Goal: Task Accomplishment & Management: Manage account settings

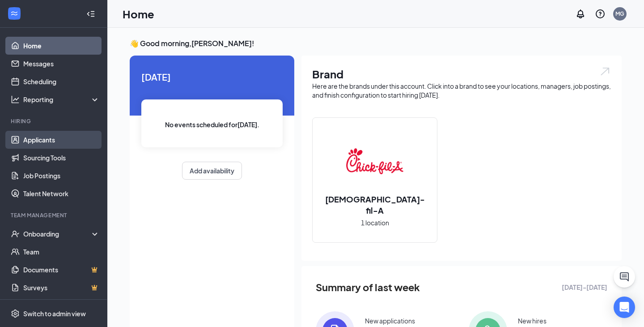
click at [48, 138] on link "Applicants" at bounding box center [61, 140] width 77 height 18
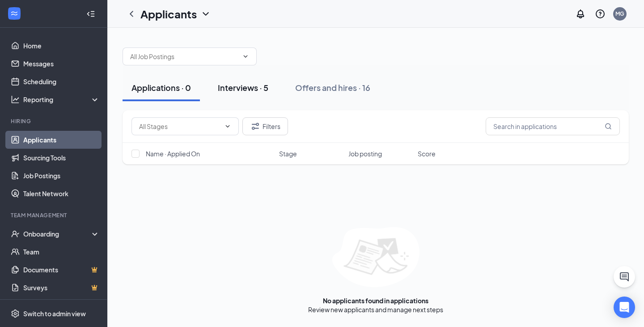
click at [246, 84] on div "Interviews · 5" at bounding box center [243, 87] width 51 height 11
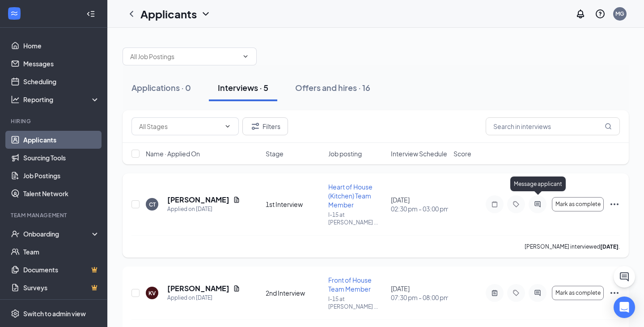
click at [538, 202] on icon "ActiveChat" at bounding box center [537, 203] width 11 height 7
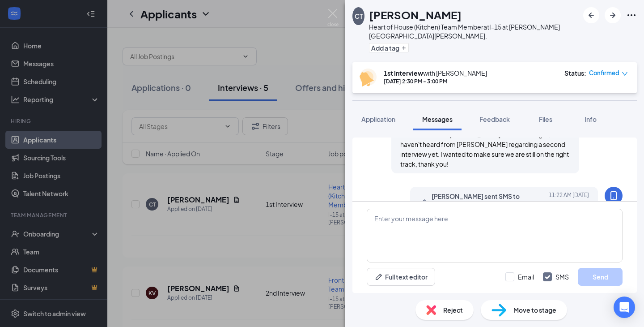
scroll to position [490, 0]
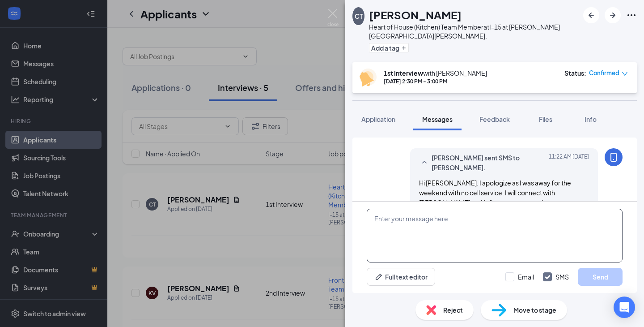
click at [389, 223] on textarea at bounding box center [495, 235] width 256 height 54
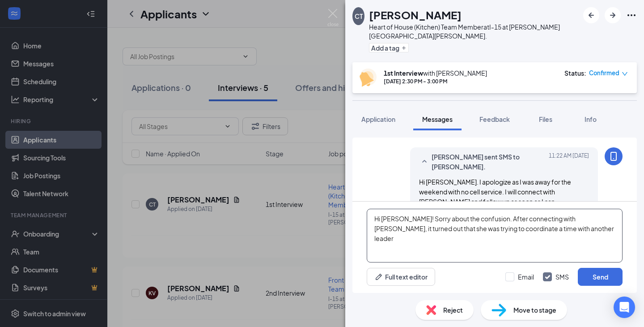
scroll to position [490, 0]
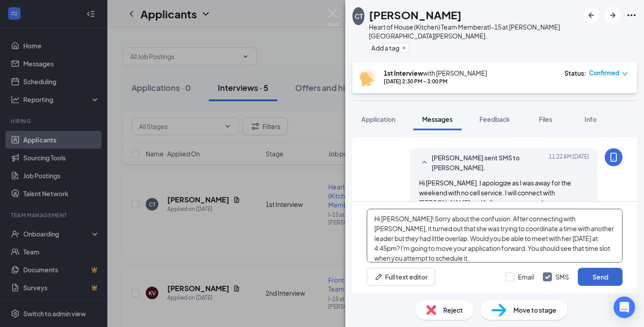
type textarea "Hi [PERSON_NAME]! Sorry about the confusion. After connecting with [PERSON_NAME…"
click at [599, 276] on button "Send" at bounding box center [600, 277] width 45 height 18
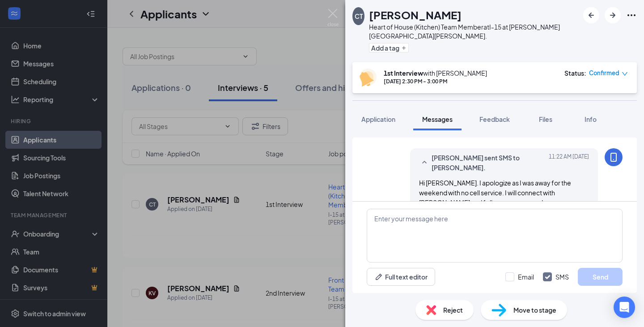
scroll to position [597, 0]
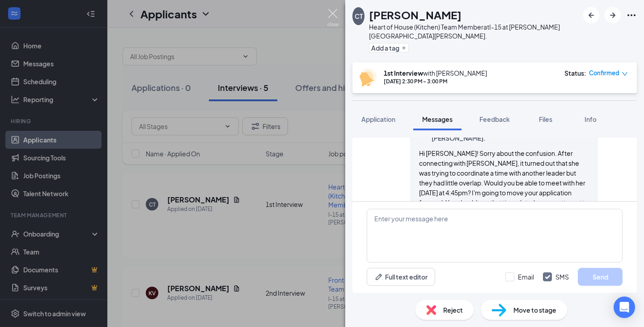
click at [334, 14] on img at bounding box center [333, 17] width 11 height 17
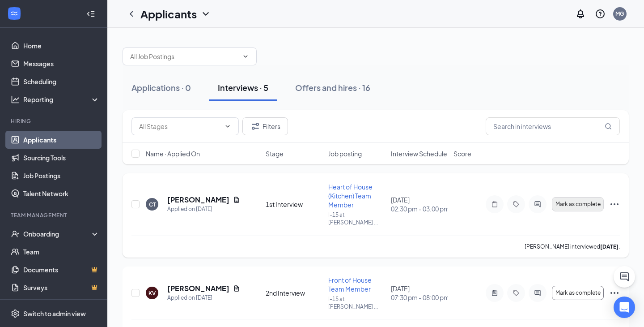
click at [579, 201] on span "Mark as complete" at bounding box center [578, 204] width 45 height 6
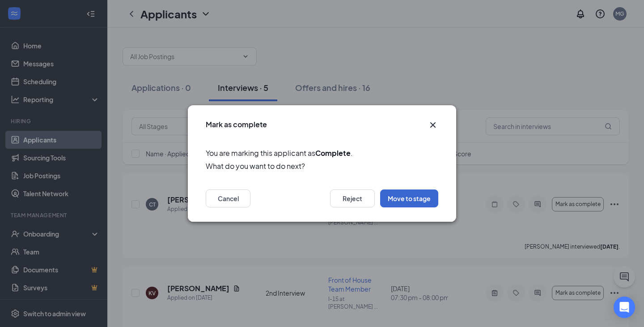
click at [421, 200] on button "Move to stage" at bounding box center [409, 198] width 58 height 18
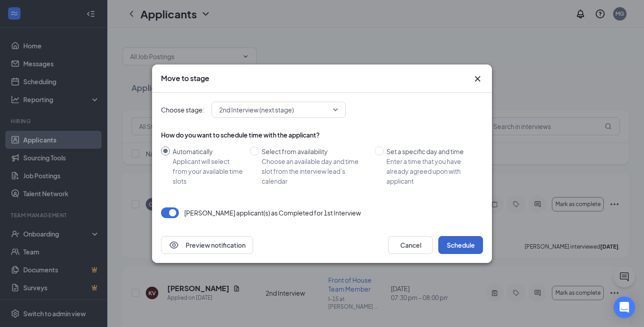
click at [455, 243] on button "Schedule" at bounding box center [460, 245] width 45 height 18
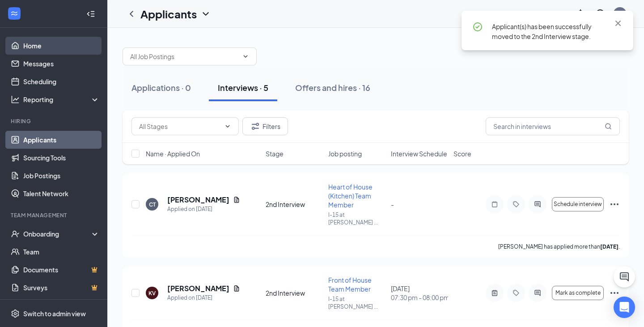
click at [68, 47] on link "Home" at bounding box center [61, 46] width 77 height 18
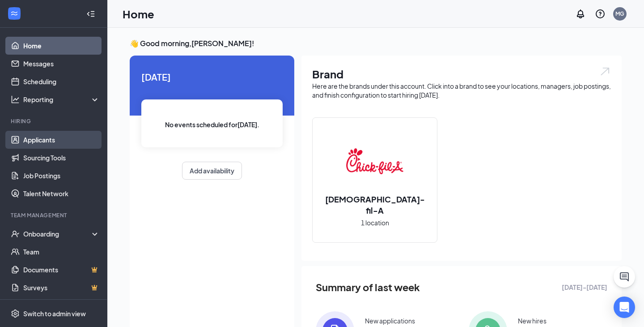
click at [48, 134] on link "Applicants" at bounding box center [61, 140] width 77 height 18
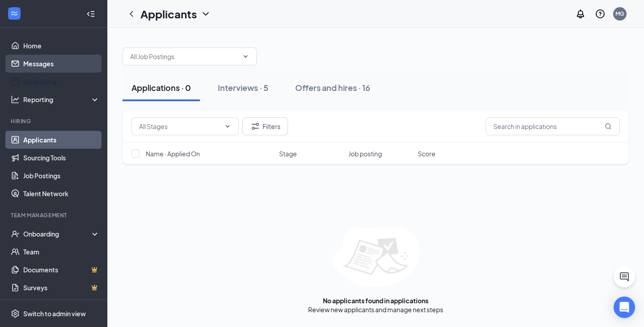
click at [51, 64] on link "Messages" at bounding box center [61, 64] width 77 height 18
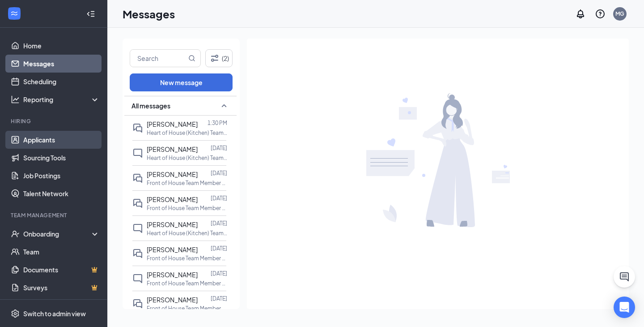
click at [51, 133] on link "Applicants" at bounding box center [61, 140] width 77 height 18
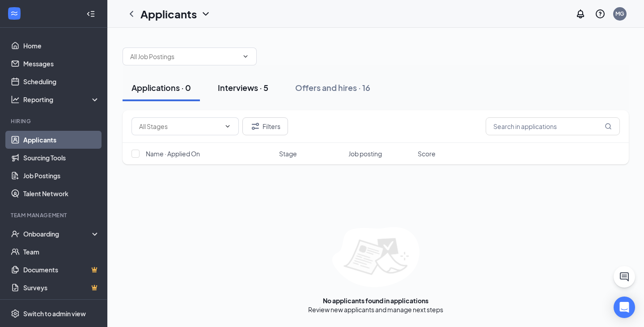
click at [247, 89] on div "Interviews · 5" at bounding box center [243, 87] width 51 height 11
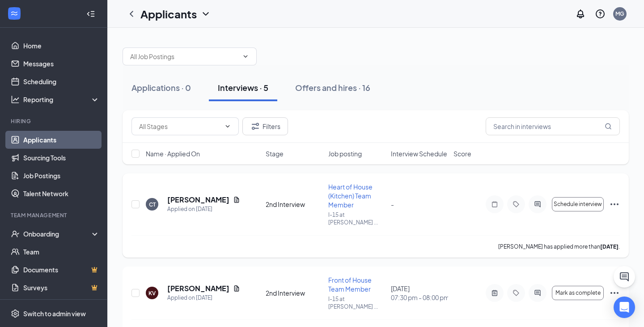
scroll to position [132, 0]
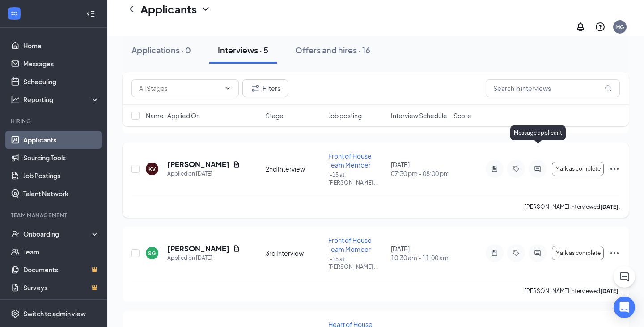
click at [537, 165] on icon "ActiveChat" at bounding box center [537, 168] width 11 height 7
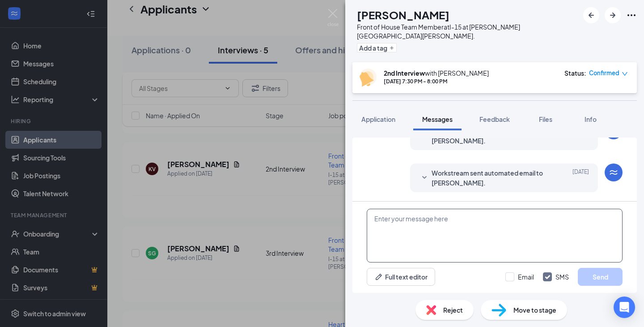
scroll to position [389, 0]
click at [447, 225] on textarea at bounding box center [495, 235] width 256 height 54
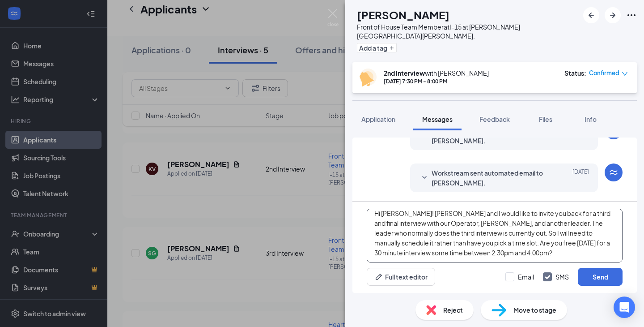
scroll to position [5, 0]
type textarea "Hi [PERSON_NAME]! [PERSON_NAME] and I would like to invite you back for a third…"
click at [606, 275] on button "Send" at bounding box center [600, 277] width 45 height 18
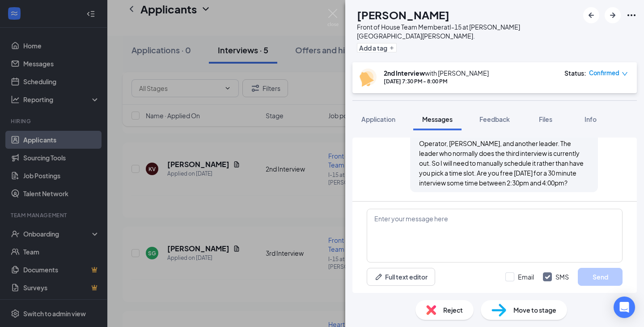
scroll to position [506, 0]
click at [335, 18] on img at bounding box center [333, 17] width 11 height 17
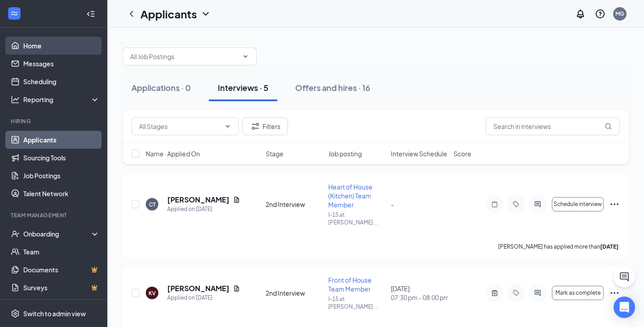
click at [38, 49] on link "Home" at bounding box center [61, 46] width 77 height 18
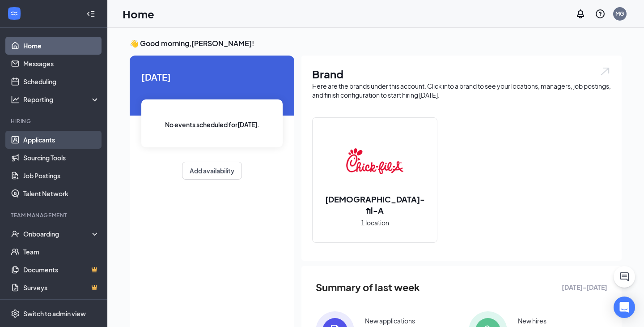
click at [47, 140] on link "Applicants" at bounding box center [61, 140] width 77 height 18
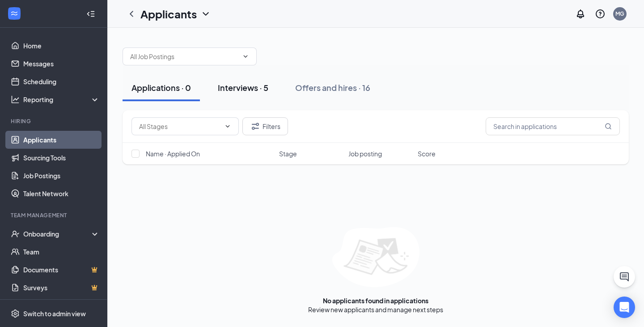
click at [257, 90] on div "Interviews · 5" at bounding box center [243, 87] width 51 height 11
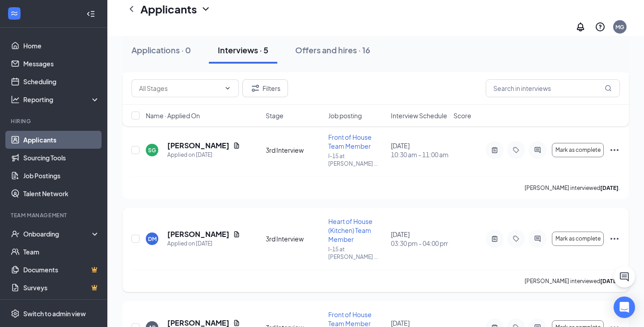
scroll to position [244, 0]
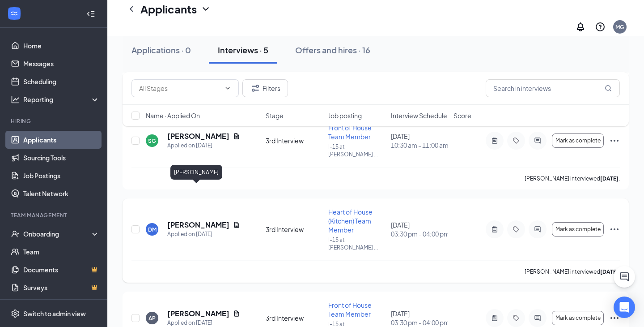
click at [199, 220] on h5 "[PERSON_NAME]" at bounding box center [198, 225] width 62 height 10
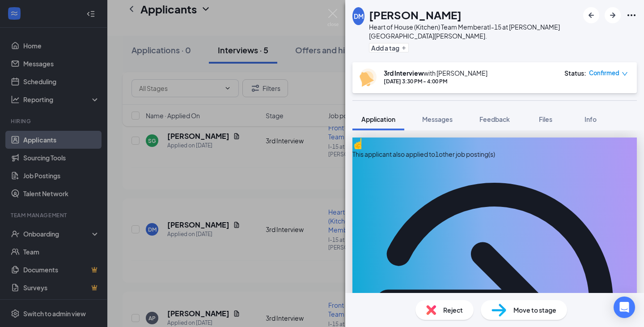
drag, startPoint x: 607, startPoint y: 220, endPoint x: 509, endPoint y: 219, distance: 97.5
copy span "[EMAIL_ADDRESS][DOMAIN_NAME]"
click at [337, 8] on div "[PERSON_NAME] Heart of House (Kitchen) Team Member at I-15 at [PERSON_NAME][GEO…" at bounding box center [322, 163] width 644 height 327
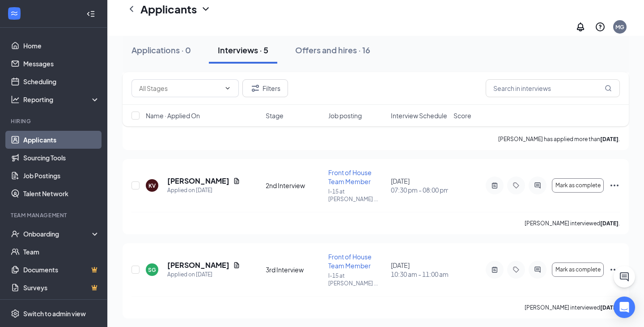
scroll to position [107, 0]
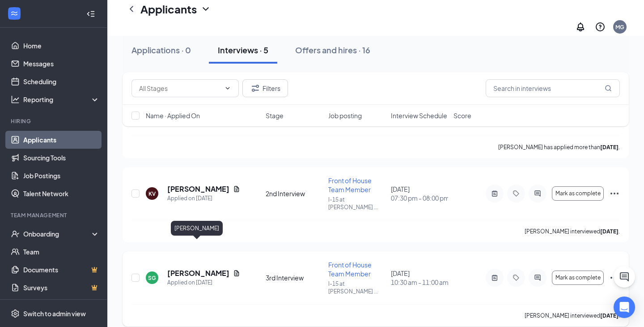
click at [195, 268] on h5 "[PERSON_NAME]" at bounding box center [198, 273] width 62 height 10
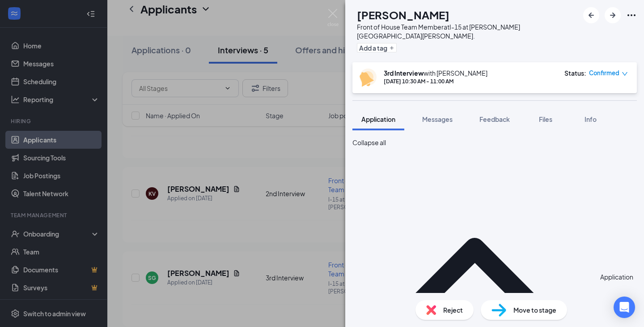
drag, startPoint x: 592, startPoint y: 183, endPoint x: 503, endPoint y: 181, distance: 89.1
copy span "[EMAIL_ADDRESS][DOMAIN_NAME]"
click at [338, 4] on div "SG [PERSON_NAME] Front of House Team Member at I-15 at [PERSON_NAME][GEOGRAPHIC…" at bounding box center [322, 163] width 644 height 327
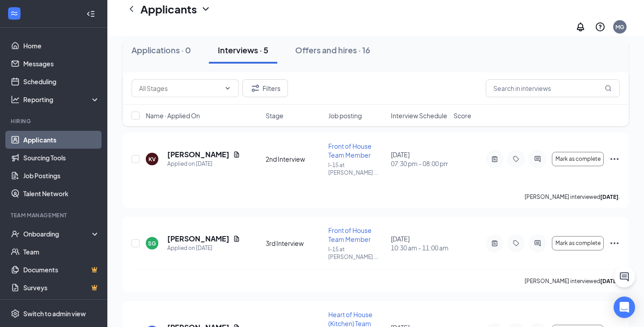
scroll to position [148, 0]
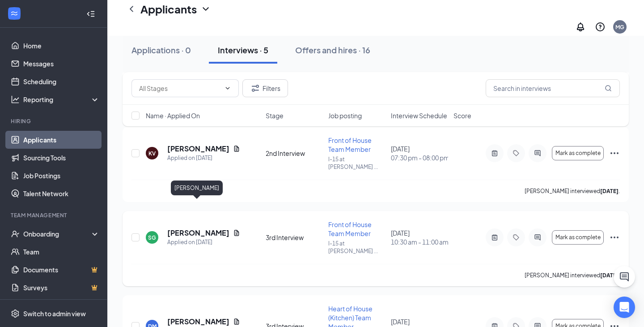
click at [208, 228] on h5 "[PERSON_NAME]" at bounding box center [198, 233] width 62 height 10
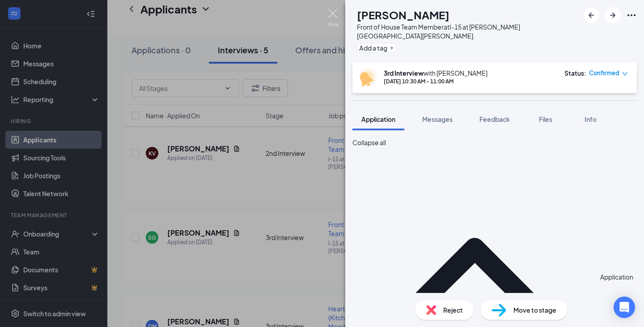
click at [334, 11] on img at bounding box center [333, 17] width 11 height 17
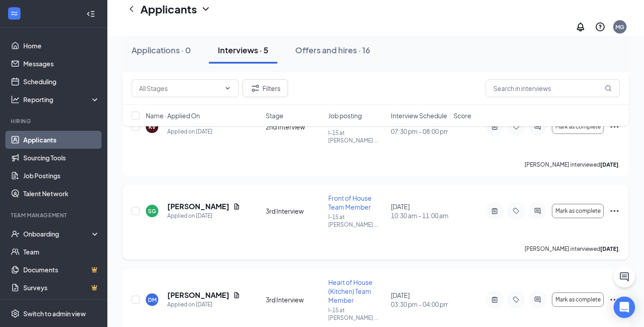
scroll to position [183, 0]
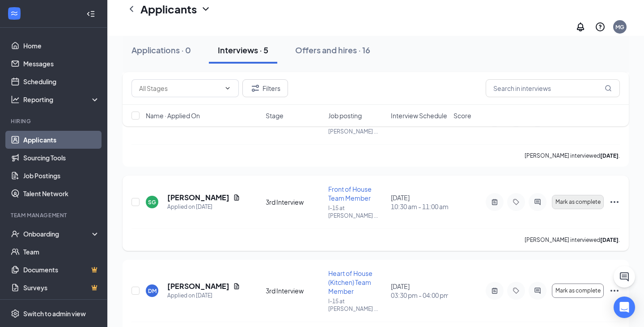
click at [593, 199] on span "Mark as complete" at bounding box center [578, 202] width 45 height 6
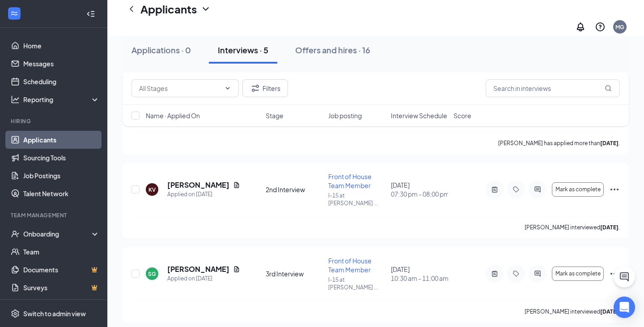
scroll to position [94, 0]
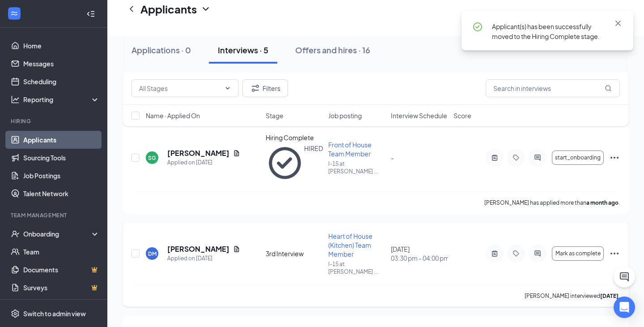
scroll to position [236, 0]
click at [583, 249] on span "Mark as complete" at bounding box center [578, 252] width 45 height 6
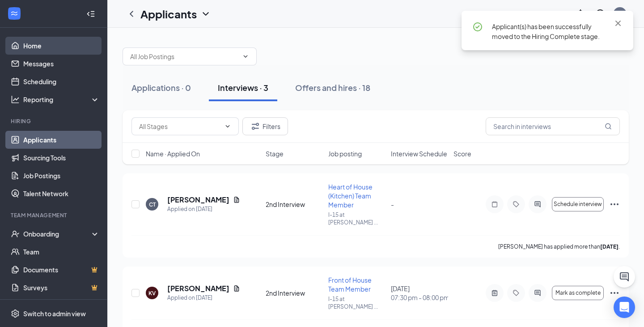
scroll to position [0, 0]
click at [39, 38] on link "Home" at bounding box center [61, 46] width 77 height 18
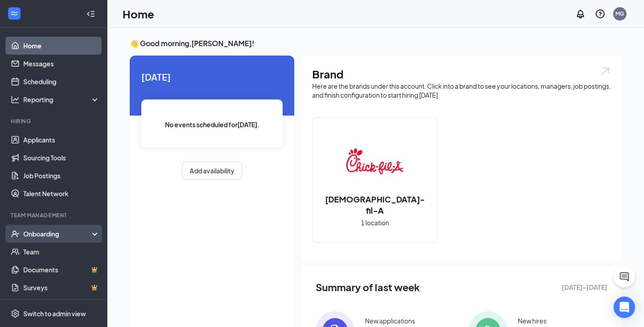
click at [57, 227] on div "Onboarding" at bounding box center [53, 234] width 107 height 18
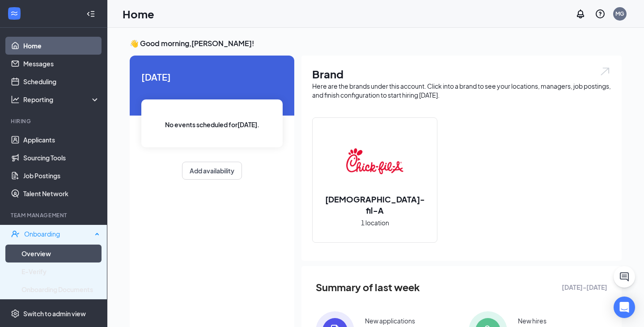
click at [43, 251] on link "Overview" at bounding box center [60, 253] width 78 height 18
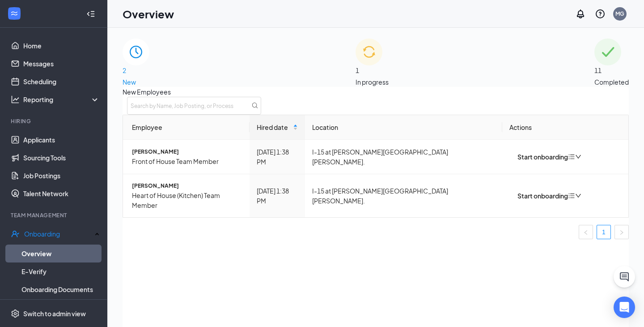
click at [384, 66] on div "1 In progress" at bounding box center [372, 62] width 33 height 48
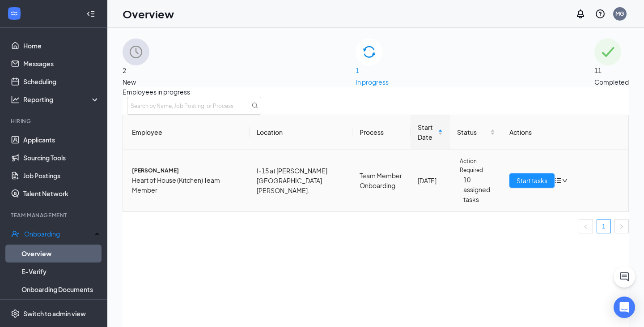
click at [560, 184] on icon "bars" at bounding box center [558, 180] width 7 height 7
click at [518, 238] on div "Remove from onboarding" at bounding box center [503, 233] width 76 height 10
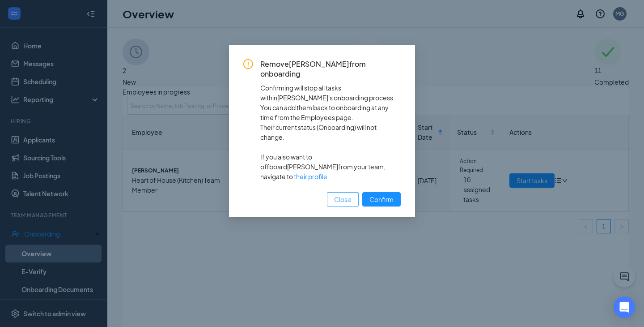
click at [345, 194] on span "Close" at bounding box center [342, 199] width 17 height 10
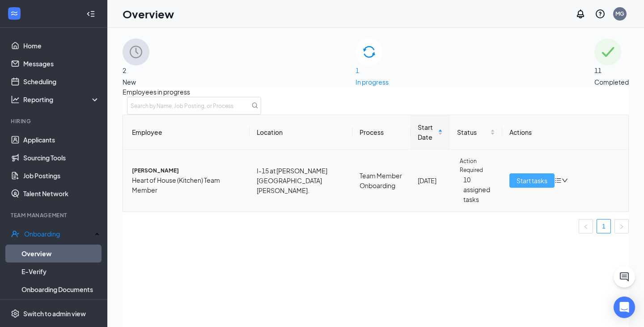
click at [544, 187] on button "Start tasks" at bounding box center [532, 180] width 45 height 14
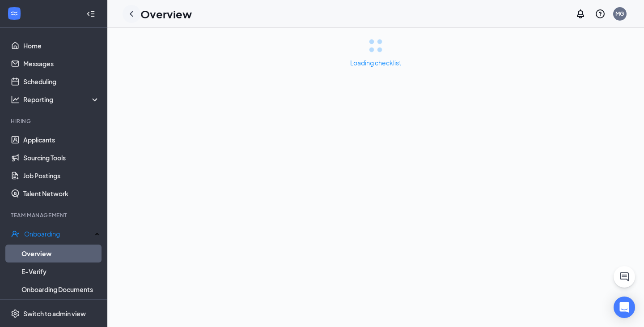
click at [126, 12] on div at bounding box center [132, 14] width 18 height 18
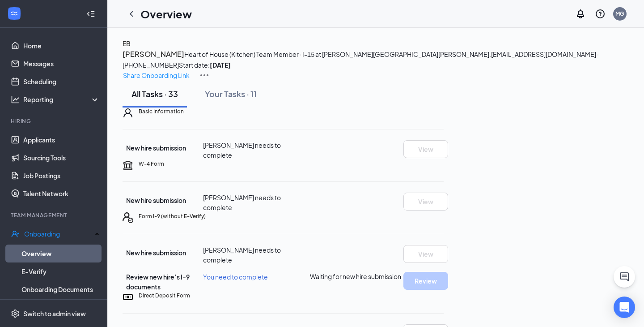
click at [210, 70] on img at bounding box center [204, 75] width 11 height 11
click at [130, 14] on icon "ChevronLeft" at bounding box center [131, 14] width 11 height 11
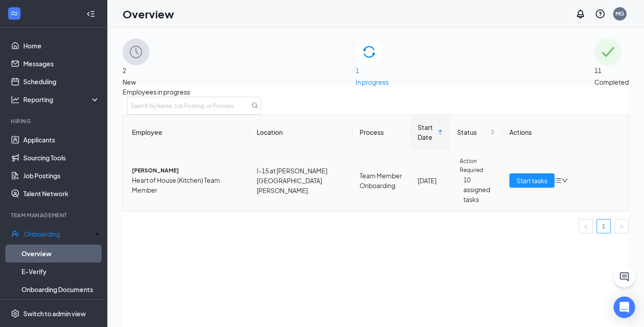
click at [568, 187] on div "Start tasks" at bounding box center [566, 180] width 112 height 14
click at [563, 183] on icon "down" at bounding box center [565, 180] width 6 height 6
click at [504, 209] on div "Stop process" at bounding box center [503, 205] width 76 height 10
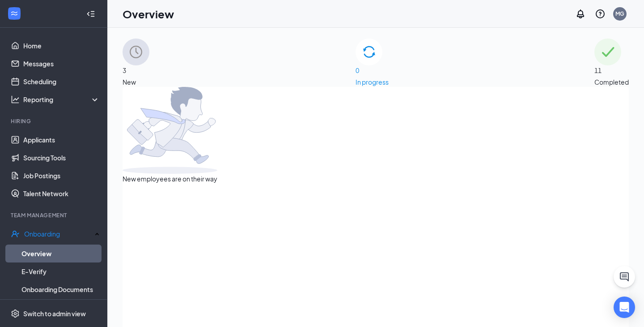
click at [149, 80] on div "3 New" at bounding box center [136, 62] width 27 height 48
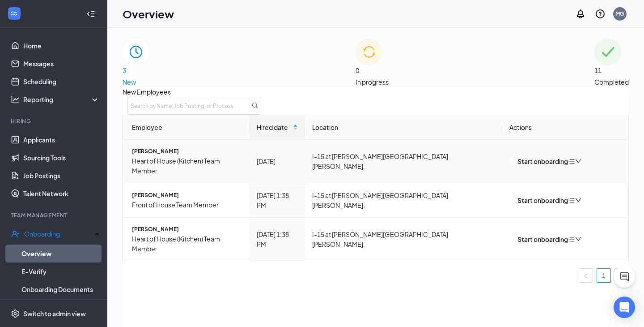
click at [582, 164] on icon "down" at bounding box center [578, 161] width 6 height 6
click at [561, 186] on div "Remove from onboarding" at bounding box center [536, 181] width 76 height 10
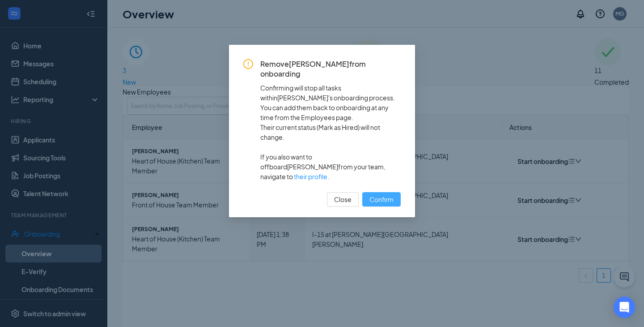
click at [386, 194] on span "Confirm" at bounding box center [382, 199] width 24 height 10
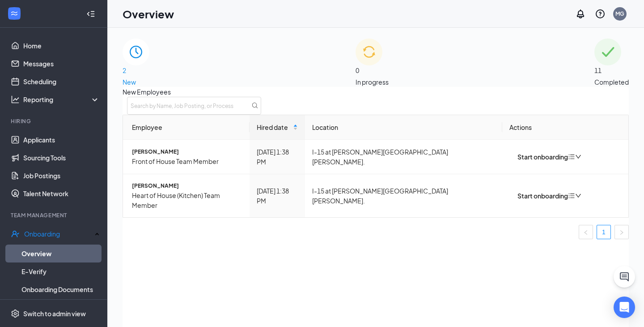
click at [595, 65] on span "11" at bounding box center [612, 70] width 34 height 10
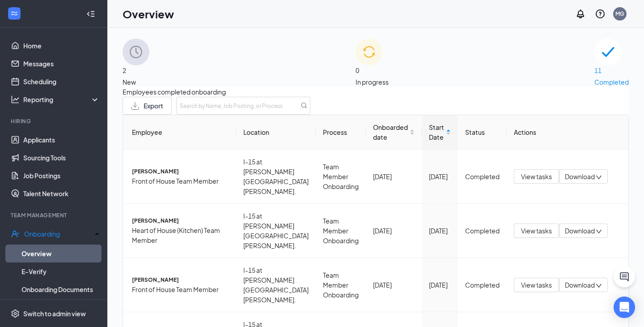
click at [149, 65] on span "2" at bounding box center [136, 70] width 27 height 10
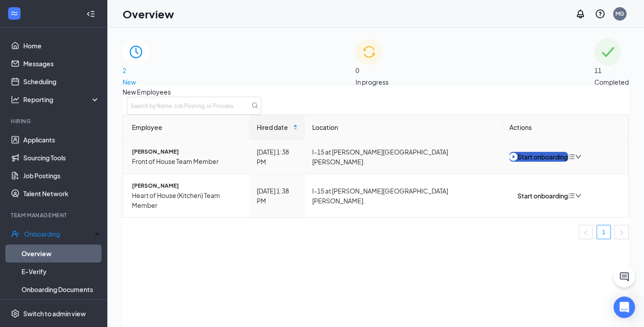
click at [527, 162] on div "Start onboarding" at bounding box center [539, 157] width 59 height 10
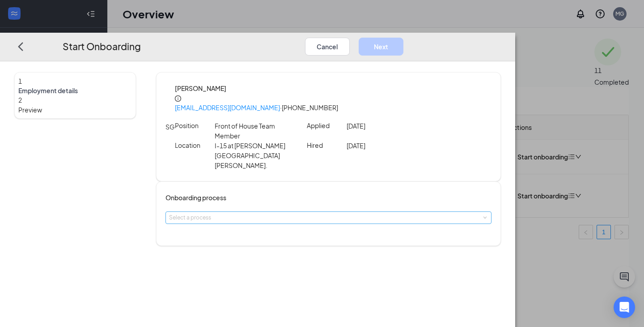
click at [298, 213] on div "Select a process" at bounding box center [326, 217] width 315 height 9
click at [284, 219] on span "Team Member Onboarding" at bounding box center [262, 218] width 79 height 8
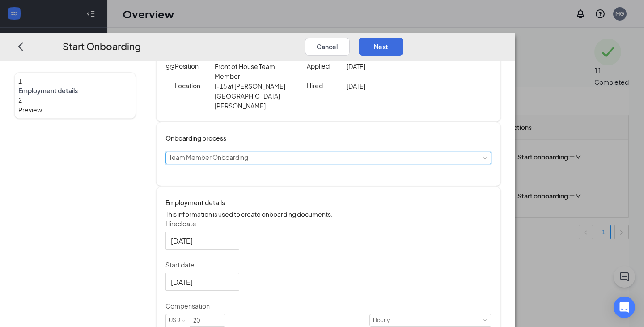
scroll to position [85, 0]
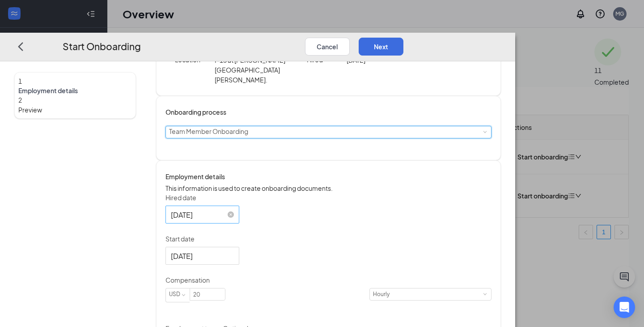
click at [232, 209] on input "[DATE]" at bounding box center [201, 214] width 61 height 11
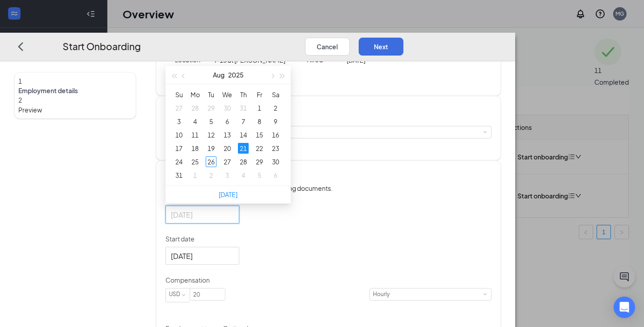
type input "[DATE]"
click at [249, 143] on div "21" at bounding box center [243, 148] width 11 height 11
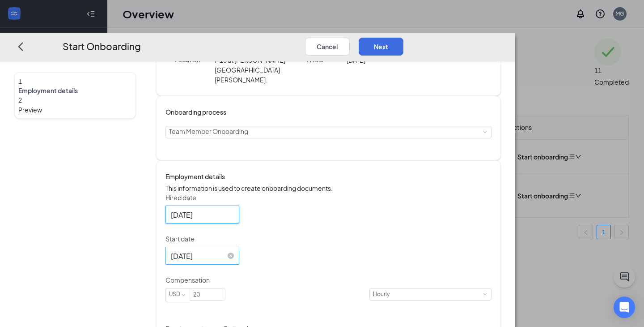
click at [232, 250] on input "[DATE]" at bounding box center [201, 255] width 61 height 11
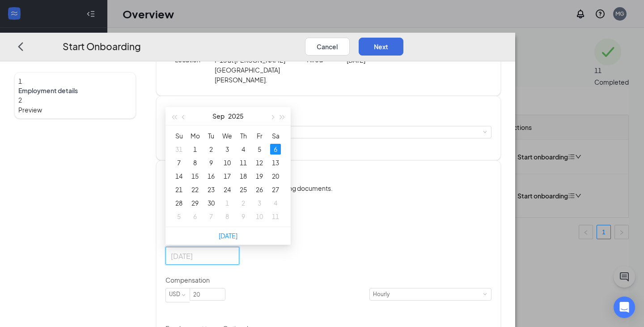
type input "[DATE]"
click at [281, 144] on div "6" at bounding box center [275, 149] width 11 height 11
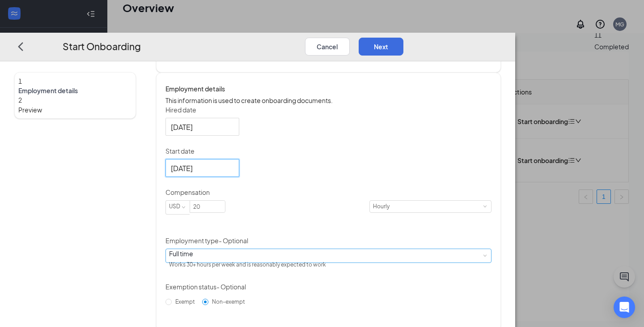
scroll to position [40, 0]
click at [299, 249] on div "Full time Works 30+ hours per week and is reasonably expected to work" at bounding box center [328, 255] width 319 height 13
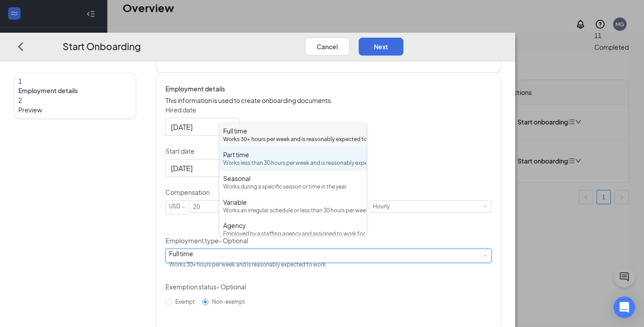
click at [258, 167] on div "Works less than 30 hours per week and is reasonably expected to work" at bounding box center [293, 163] width 140 height 9
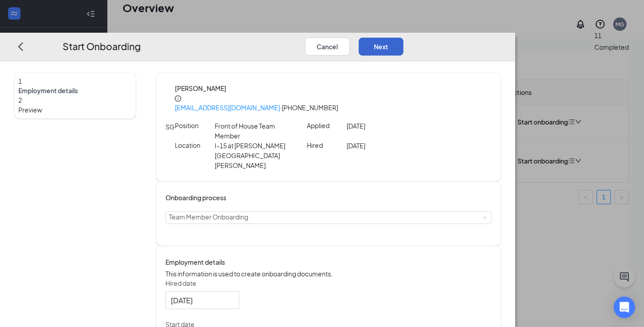
scroll to position [0, 0]
click at [404, 38] on button "Next" at bounding box center [381, 47] width 45 height 18
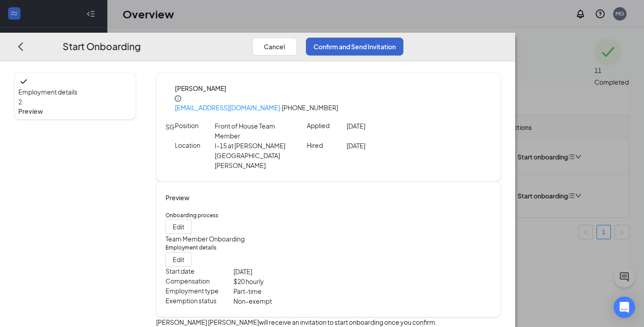
click at [404, 38] on button "Confirm and Send Invitation" at bounding box center [355, 47] width 98 height 18
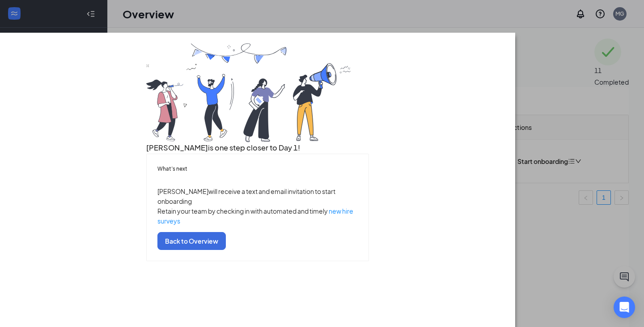
scroll to position [29, 0]
click at [226, 250] on button "Back to Overview" at bounding box center [191, 241] width 68 height 18
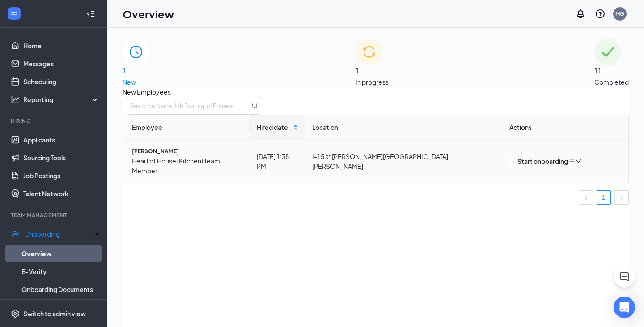
scroll to position [0, 0]
click at [545, 163] on div "Start onboarding" at bounding box center [539, 161] width 59 height 10
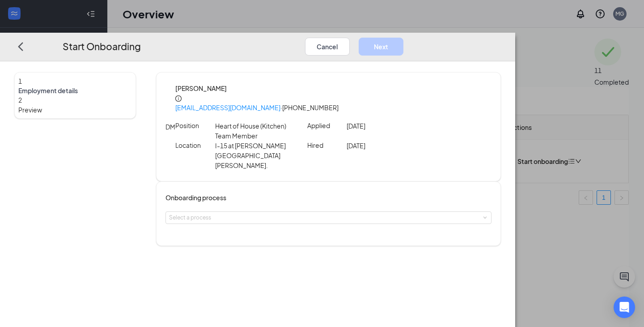
click at [284, 192] on div "Onboarding process Select a process" at bounding box center [329, 213] width 326 height 42
click at [270, 213] on div "Select a process" at bounding box center [326, 217] width 315 height 9
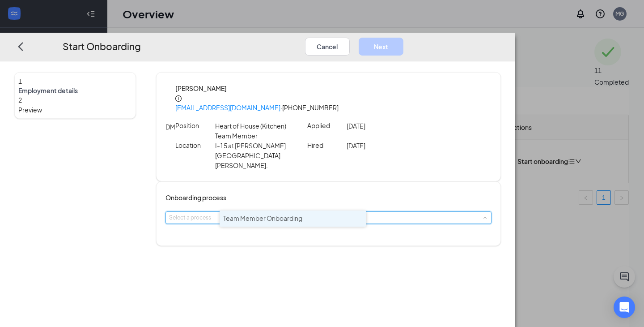
click at [265, 217] on span "Team Member Onboarding" at bounding box center [262, 218] width 79 height 8
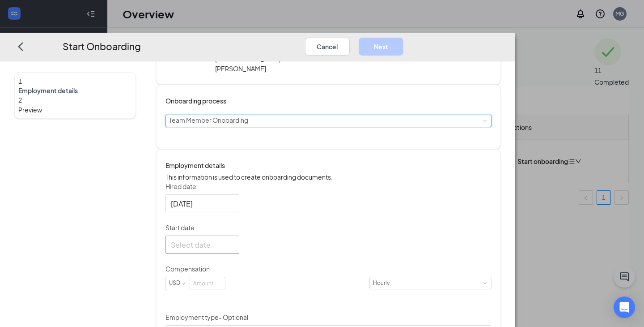
scroll to position [105, 0]
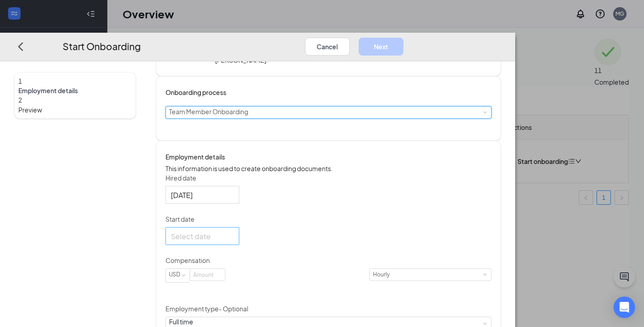
click at [232, 230] on input "Start date" at bounding box center [201, 235] width 61 height 11
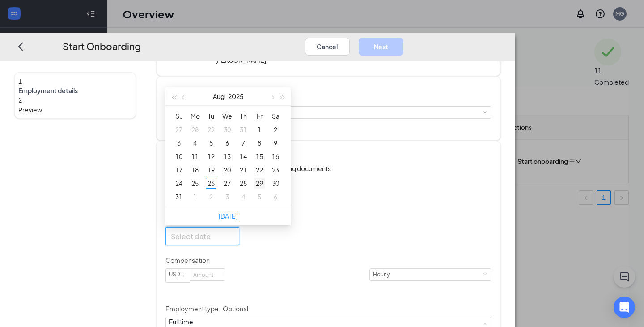
type input "[DATE]"
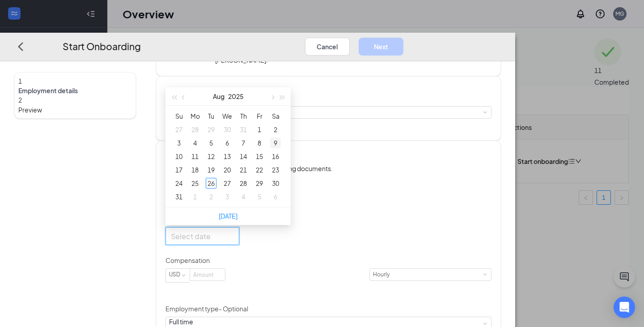
type input "[DATE]"
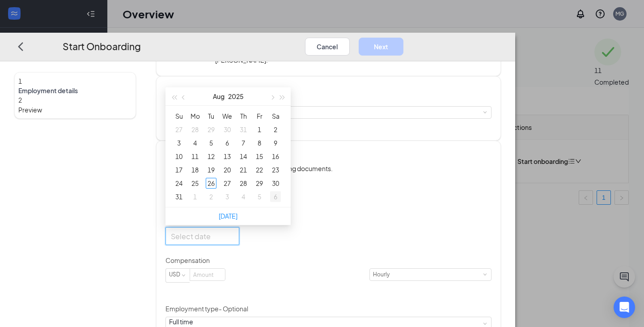
type input "[DATE]"
click at [281, 193] on div "6" at bounding box center [275, 196] width 11 height 11
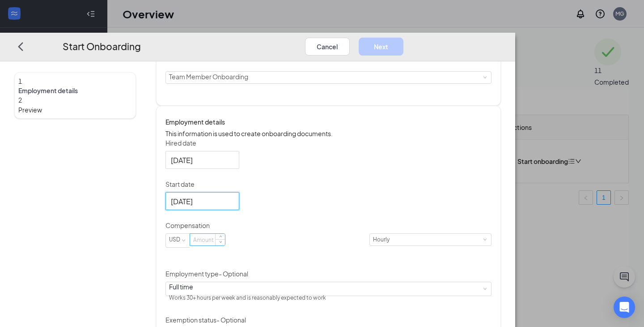
scroll to position [143, 0]
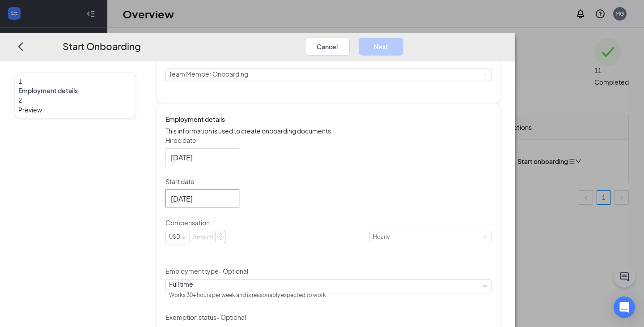
click at [225, 231] on input at bounding box center [207, 237] width 35 height 12
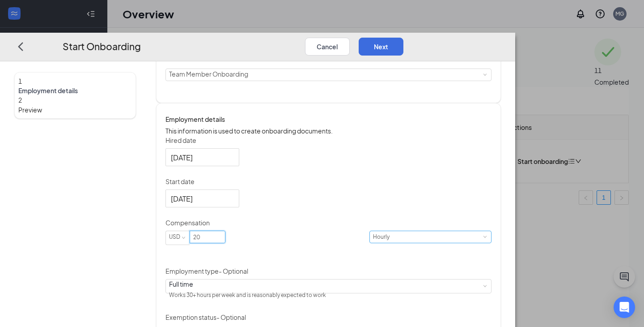
type input "20"
click at [373, 236] on div "Hourly" at bounding box center [430, 237] width 115 height 12
click at [375, 208] on div "Hired date [DATE] Start date [DATE] [DATE] Su Mo Tu We Th Fr Sa 31 1 2 3 4 5 6 …" at bounding box center [329, 238] width 326 height 204
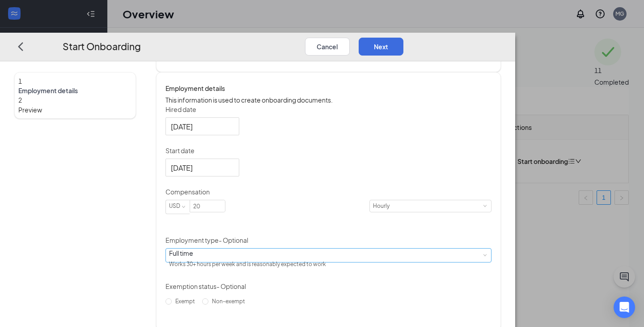
scroll to position [173, 0]
click at [284, 249] on div "Full time Works 30+ hours per week and is reasonably expected to work" at bounding box center [328, 255] width 319 height 13
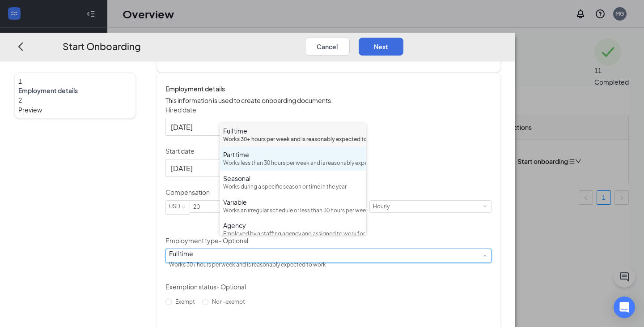
click at [261, 167] on div "Works less than 30 hours per week and is reasonably expected to work" at bounding box center [293, 163] width 140 height 9
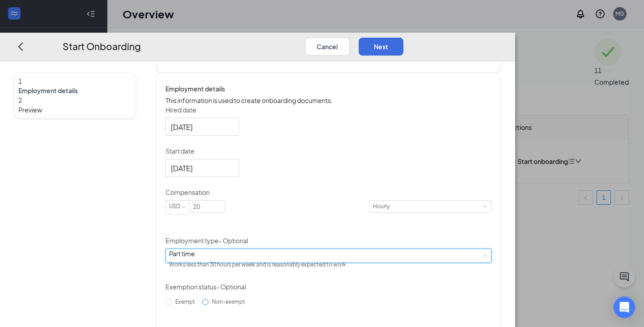
click at [233, 299] on span "Non-exempt" at bounding box center [228, 301] width 40 height 7
click at [208, 299] on input "Non-exempt" at bounding box center [205, 301] width 6 height 6
radio input "true"
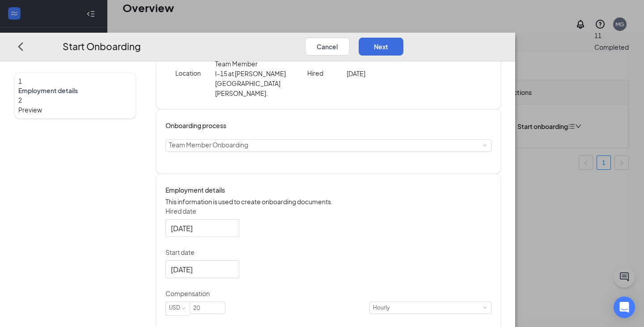
scroll to position [39, 0]
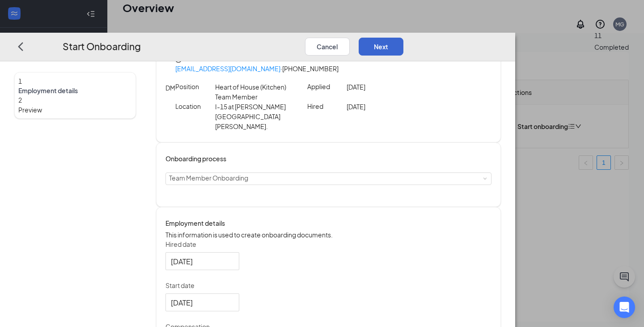
click at [404, 38] on button "Next" at bounding box center [381, 47] width 45 height 18
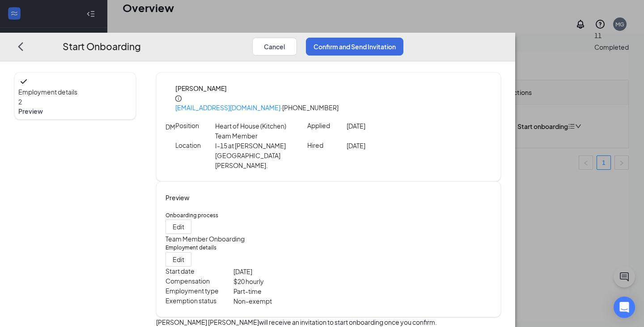
scroll to position [0, 0]
click at [404, 38] on button "Confirm and Send Invitation" at bounding box center [355, 47] width 98 height 18
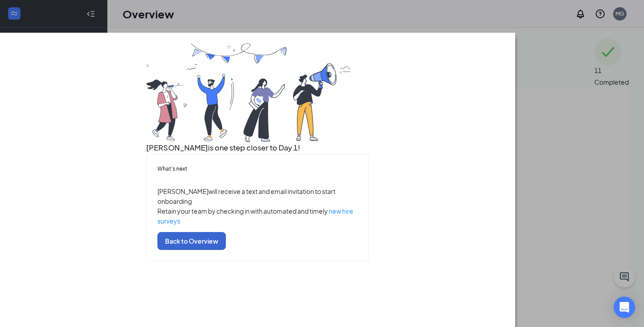
scroll to position [29, 0]
click at [226, 250] on button "Back to Overview" at bounding box center [191, 241] width 68 height 18
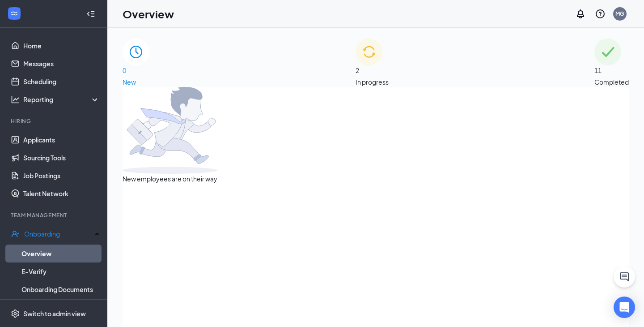
scroll to position [0, 0]
click at [387, 53] on div "2 In progress" at bounding box center [372, 62] width 33 height 48
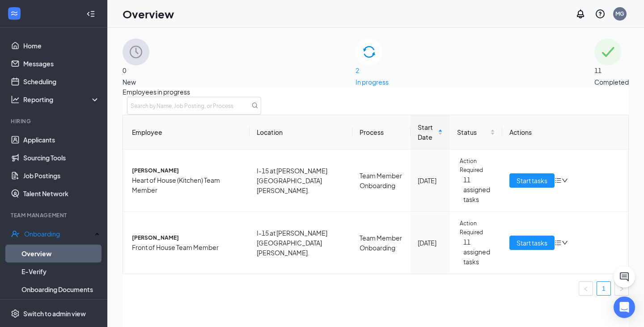
click at [149, 62] on div "0 New" at bounding box center [136, 62] width 27 height 48
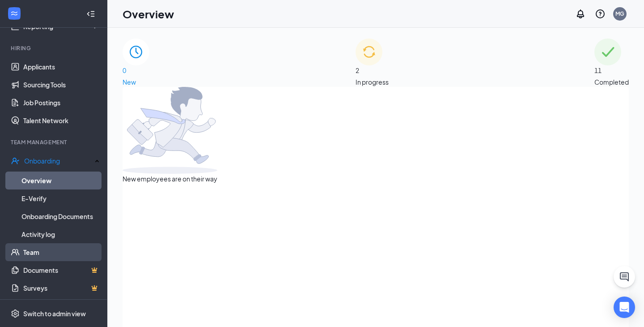
scroll to position [72, 0]
click at [44, 248] on link "Team" at bounding box center [61, 252] width 77 height 18
